Goal: Task Accomplishment & Management: Manage account settings

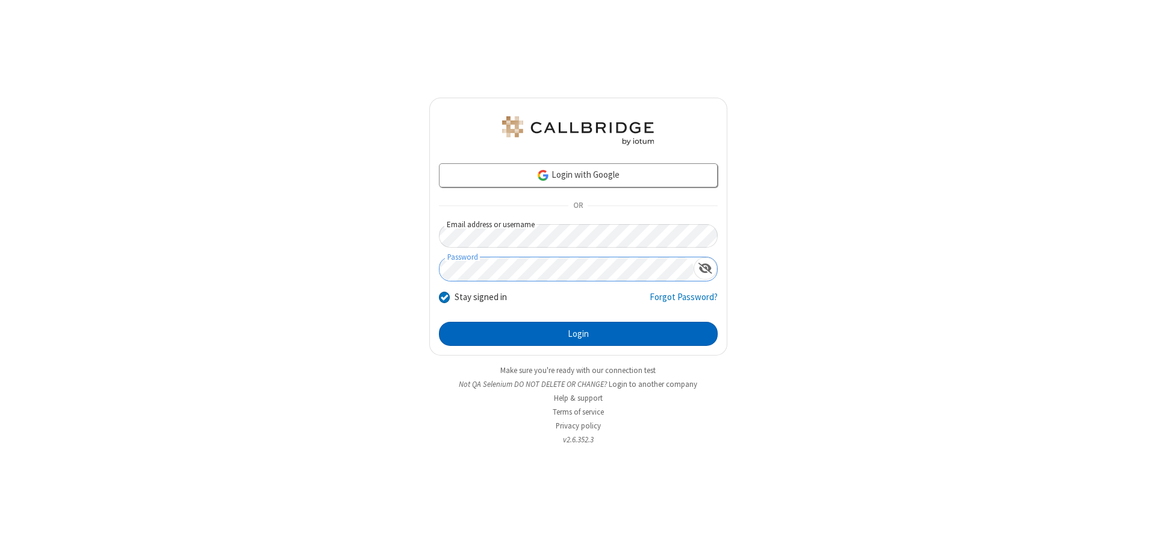
click at [578, 334] on button "Login" at bounding box center [578, 334] width 279 height 24
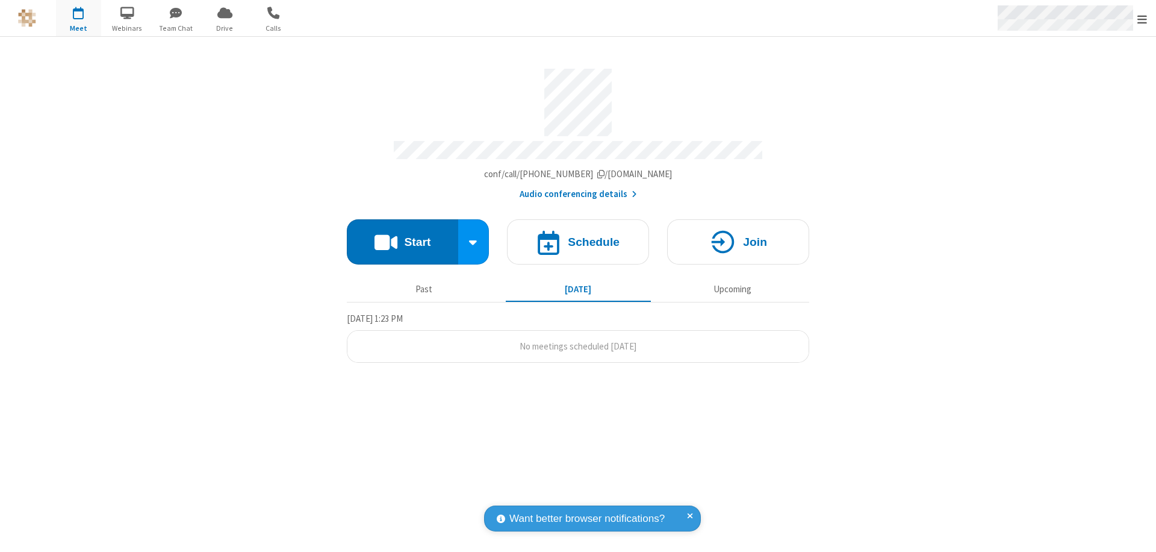
click at [1143, 19] on span "Open menu" at bounding box center [1143, 19] width 10 height 12
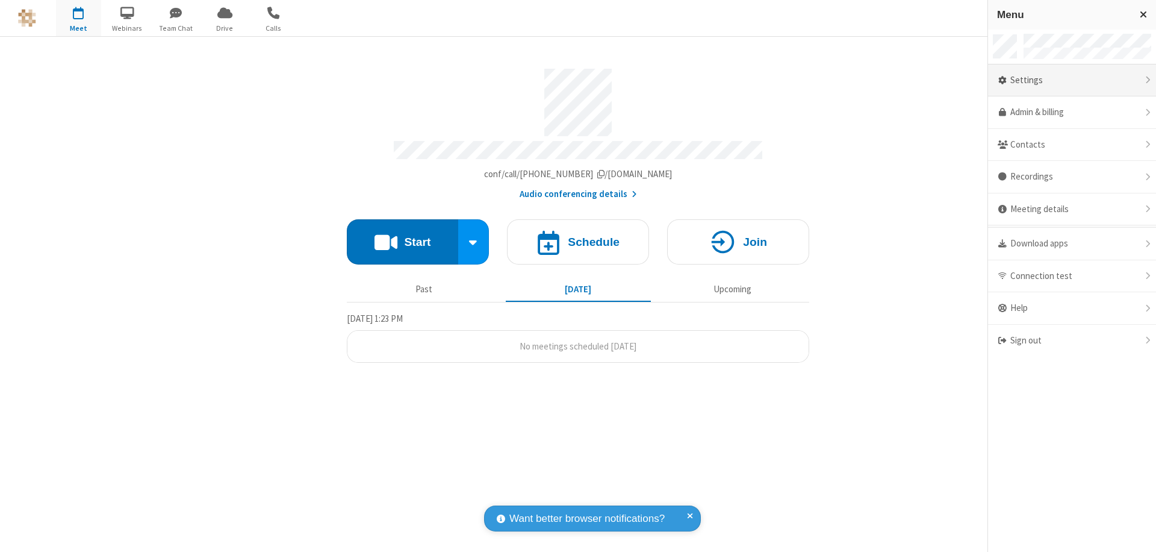
click at [1072, 80] on div "Settings" at bounding box center [1072, 80] width 168 height 33
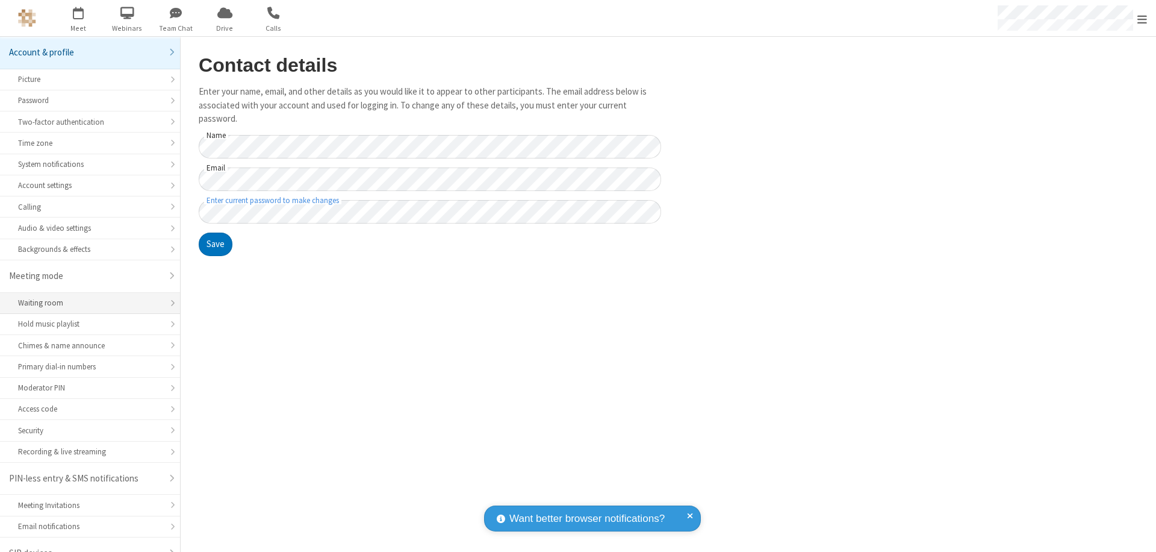
click at [86, 297] on div "Waiting room" at bounding box center [90, 302] width 144 height 11
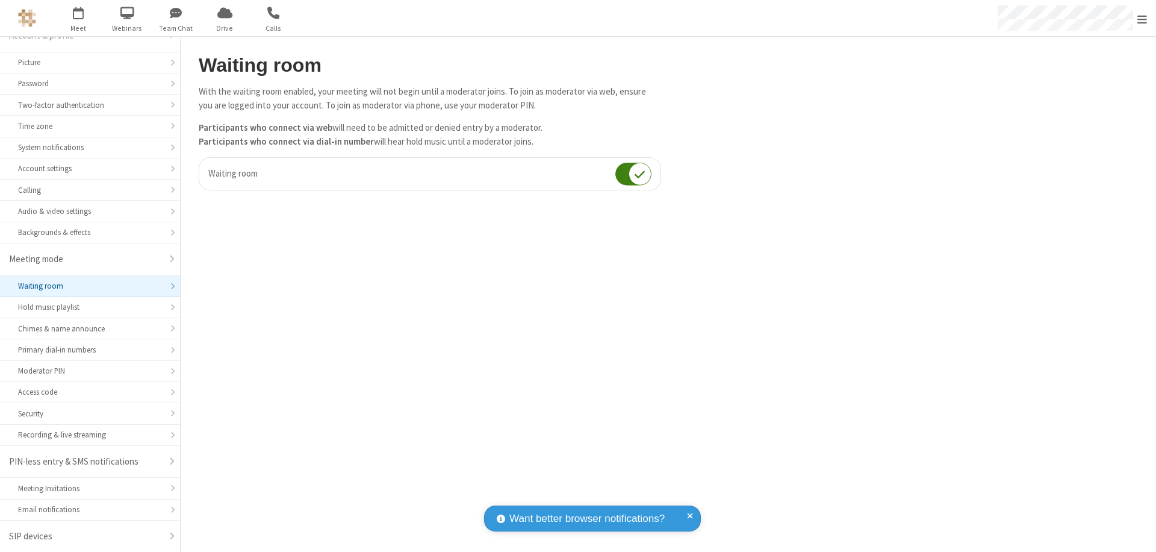
click at [634, 173] on input "checkbox" at bounding box center [634, 173] width 36 height 23
checkbox input "false"
click at [1143, 18] on span "Open menu" at bounding box center [1143, 19] width 10 height 12
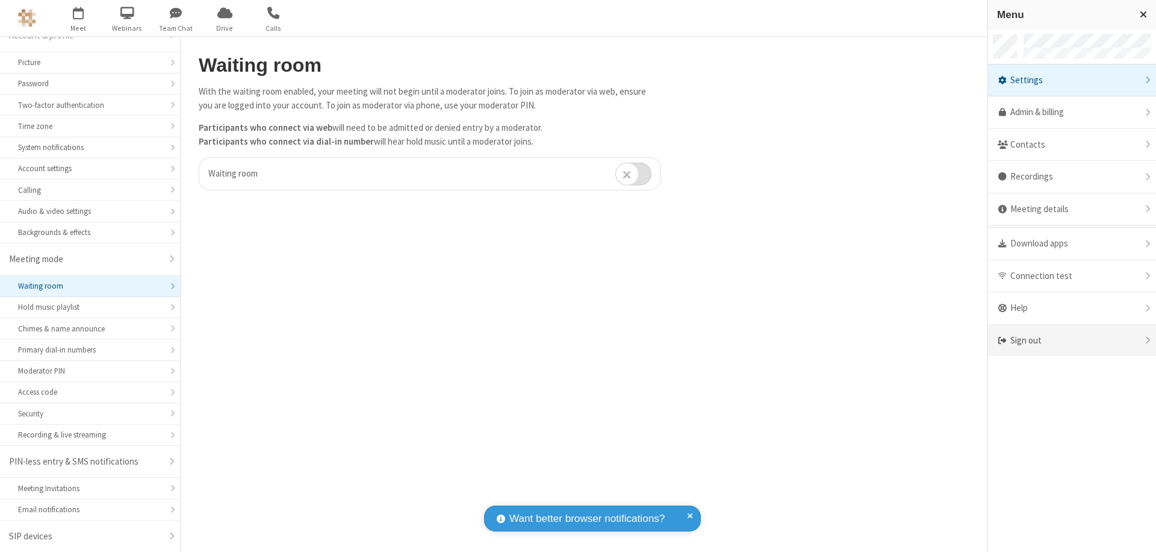
click at [1072, 340] on div "Sign out" at bounding box center [1072, 341] width 168 height 32
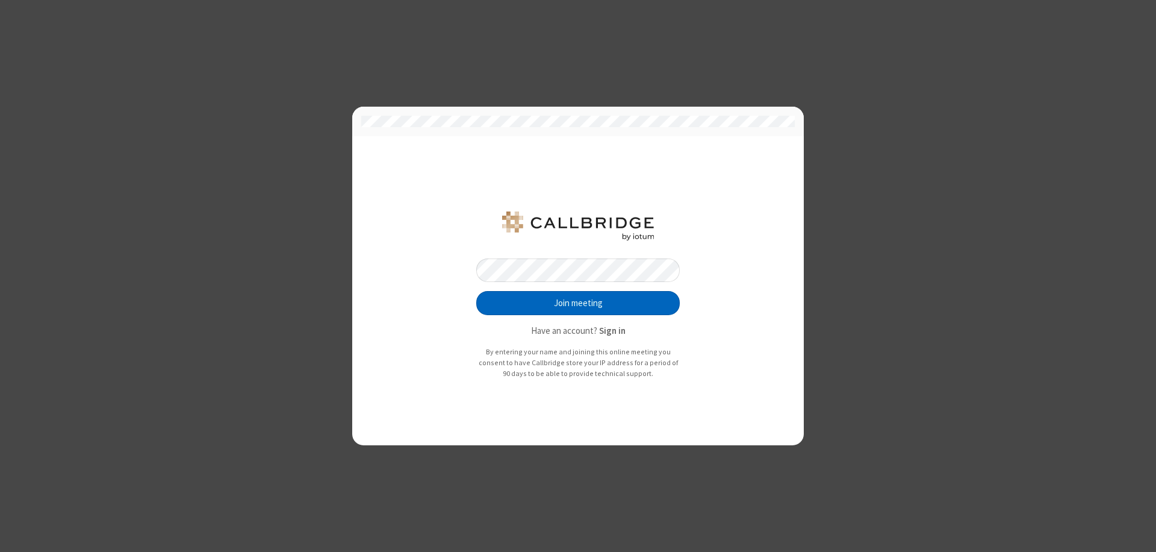
click at [578, 303] on button "Join meeting" at bounding box center [578, 303] width 204 height 24
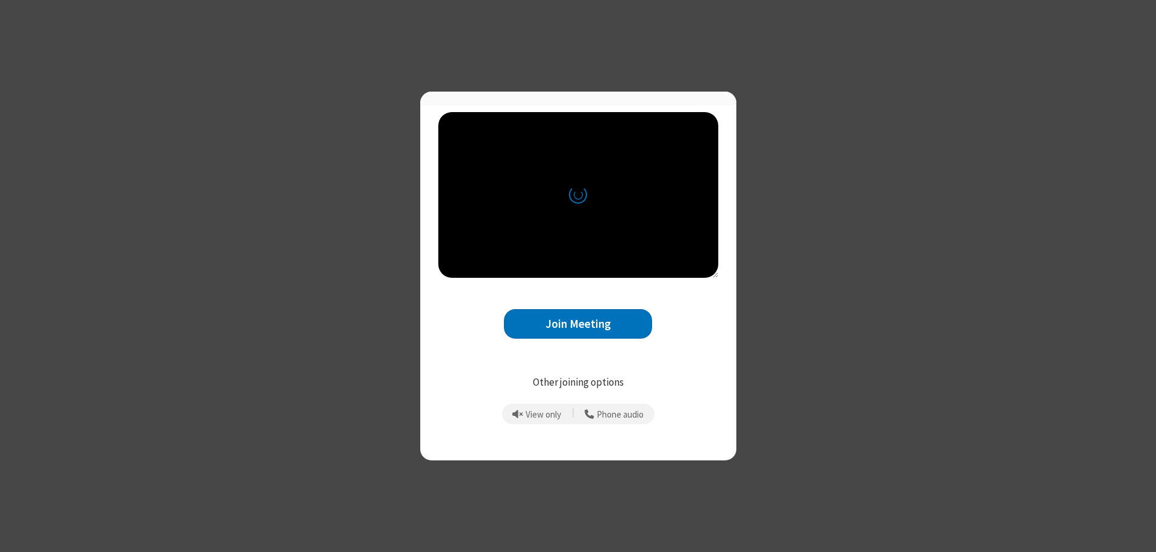
click at [578, 329] on button "Join Meeting" at bounding box center [578, 324] width 148 height 30
